Goal: Find contact information: Find contact information

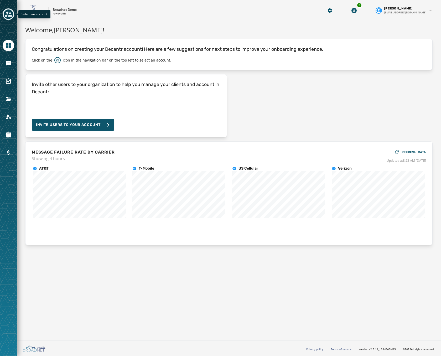
click at [8, 16] on icon "Toggle account select drawer" at bounding box center [8, 14] width 7 height 5
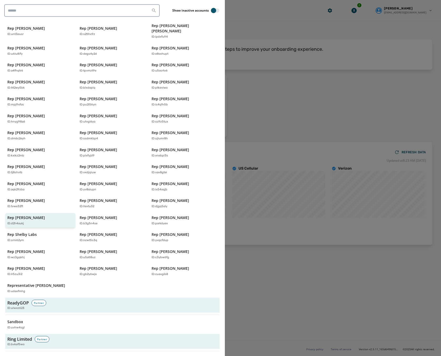
scroll to position [1166, 0]
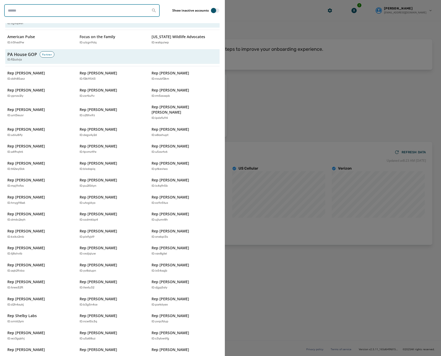
click at [82, 9] on input "search" at bounding box center [82, 10] width 156 height 13
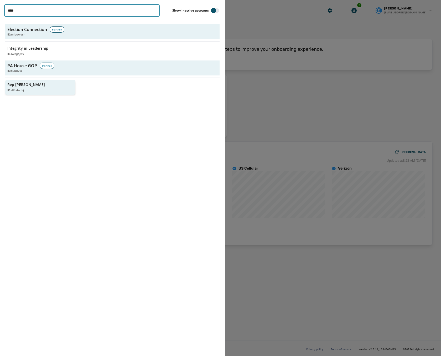
type input "****"
click at [26, 88] on div "Rep Robert Leadbeter ID: d2h4oukj" at bounding box center [37, 87] width 61 height 11
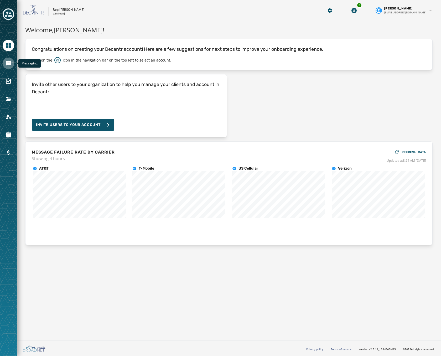
click at [9, 63] on icon "Navigate to Messaging" at bounding box center [8, 63] width 6 height 6
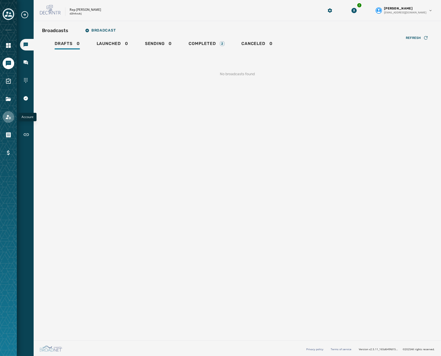
click at [7, 117] on icon "Navigate to Account" at bounding box center [8, 117] width 6 height 6
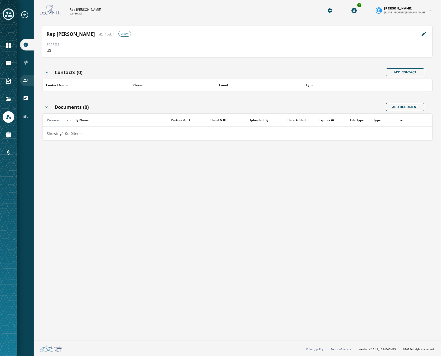
click at [22, 82] on div "Users" at bounding box center [27, 81] width 14 height 12
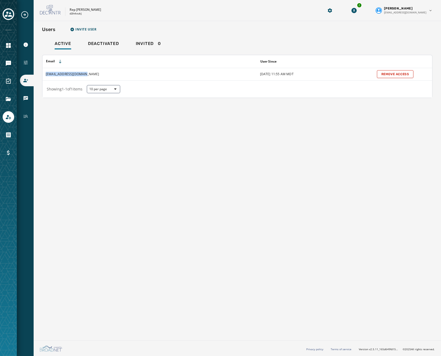
drag, startPoint x: 86, startPoint y: 74, endPoint x: 43, endPoint y: 75, distance: 43.2
click at [43, 75] on td "[EMAIL_ADDRESS][DOMAIN_NAME]" at bounding box center [150, 74] width 215 height 13
copy td "[EMAIL_ADDRESS][DOMAIN_NAME]"
